Goal: Task Accomplishment & Management: Use online tool/utility

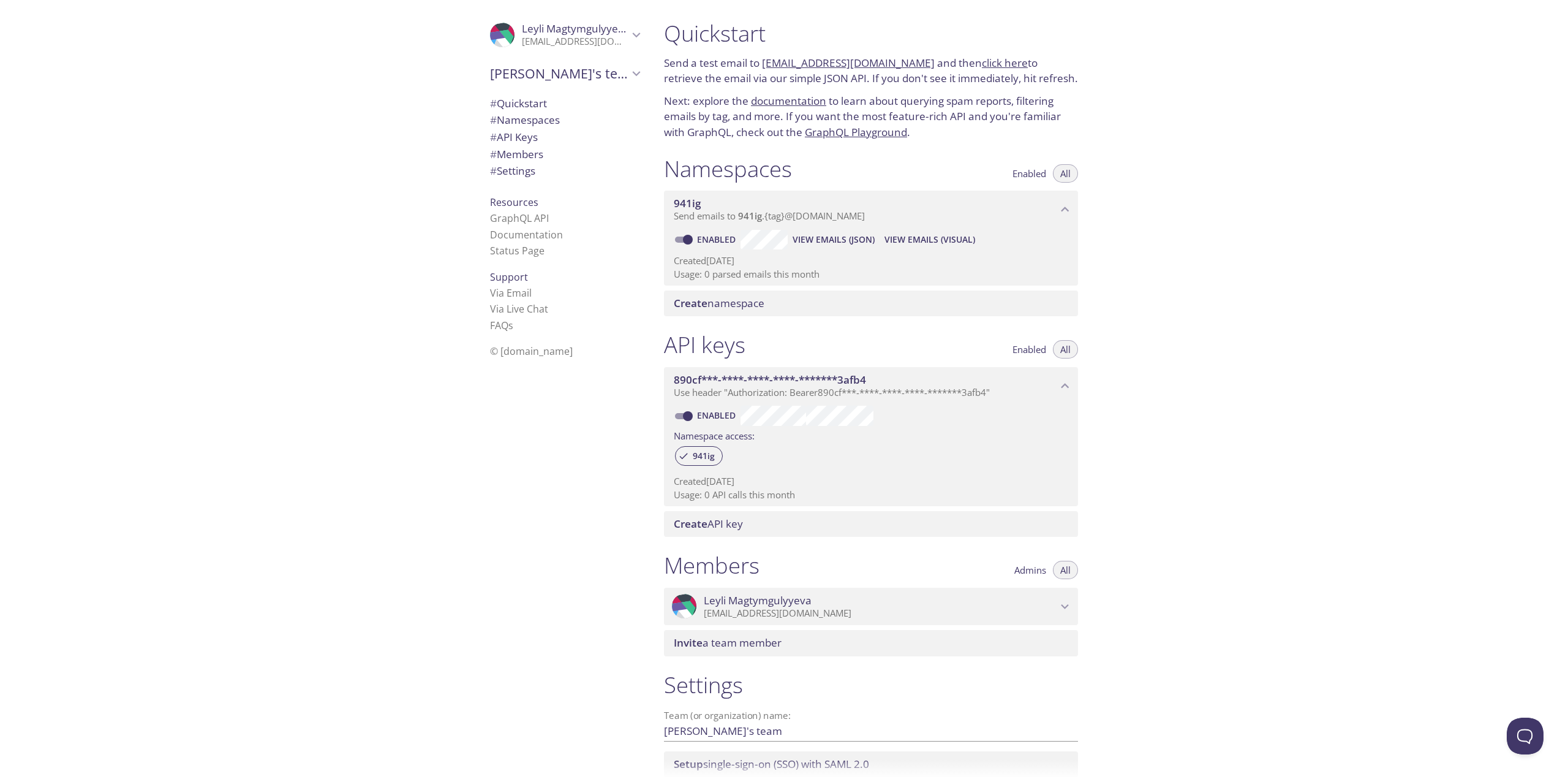
drag, startPoint x: 813, startPoint y: 494, endPoint x: 662, endPoint y: 479, distance: 151.7
click at [662, 479] on div "API keys Enabled All 890cf***-****-****-****-*******3afb4 Use header "Authoriza…" at bounding box center [871, 434] width 434 height 221
click at [521, 437] on div ".cls-1 { fill: #6d5ca8; } .cls-2 { fill: #3fc191; } .cls-3 { fill: #3b4752; } .…" at bounding box center [562, 390] width 184 height 779
click at [396, 562] on div ".cls-1 { fill: #6d5ca8; } .cls-2 { fill: #3fc191; } .cls-3 { fill: #3b4752; } .…" at bounding box center [327, 390] width 654 height 779
click at [847, 240] on span "View Emails (JSON)" at bounding box center [834, 240] width 83 height 14
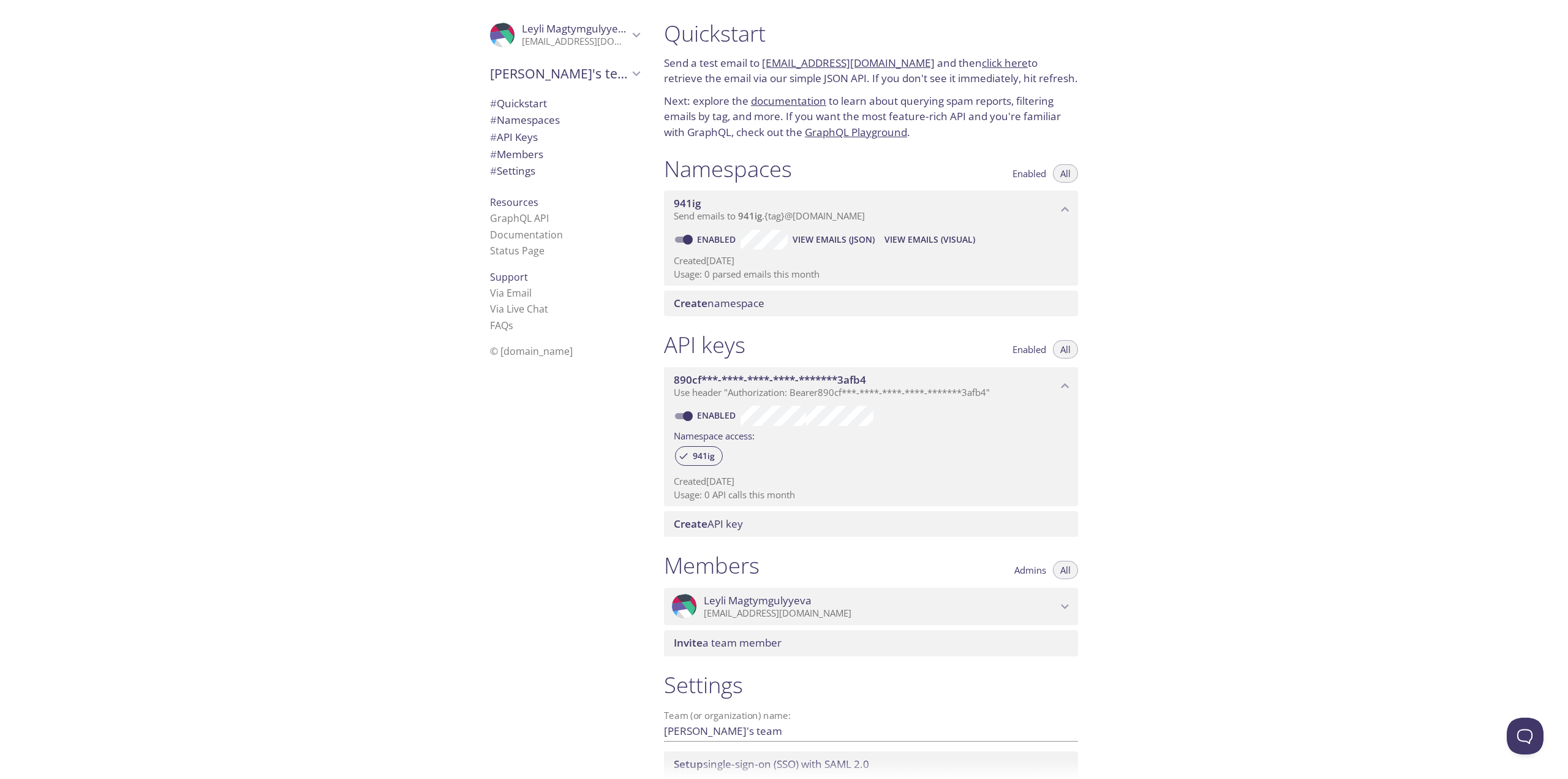
click at [920, 237] on span "View Emails (Visual)" at bounding box center [929, 240] width 91 height 14
drag, startPoint x: 762, startPoint y: 61, endPoint x: 910, endPoint y: 68, distance: 148.2
click at [910, 68] on p "Send a test email to [EMAIL_ADDRESS][DOMAIN_NAME] and then click here to retrie…" at bounding box center [871, 70] width 414 height 31
copy p "[EMAIL_ADDRESS][DOMAIN_NAME]"
